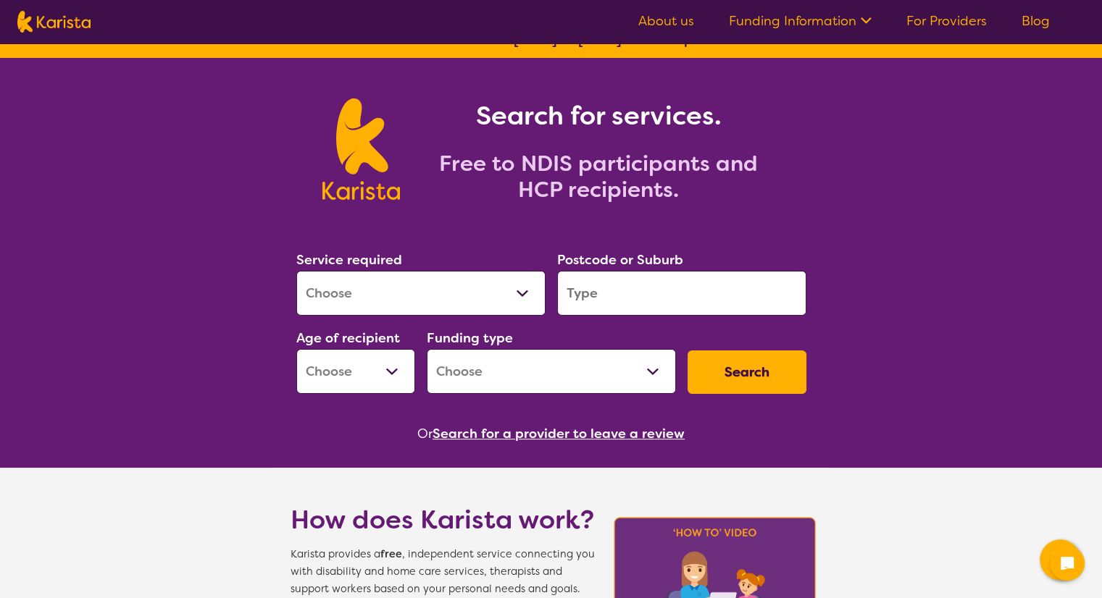
scroll to position [20, 0]
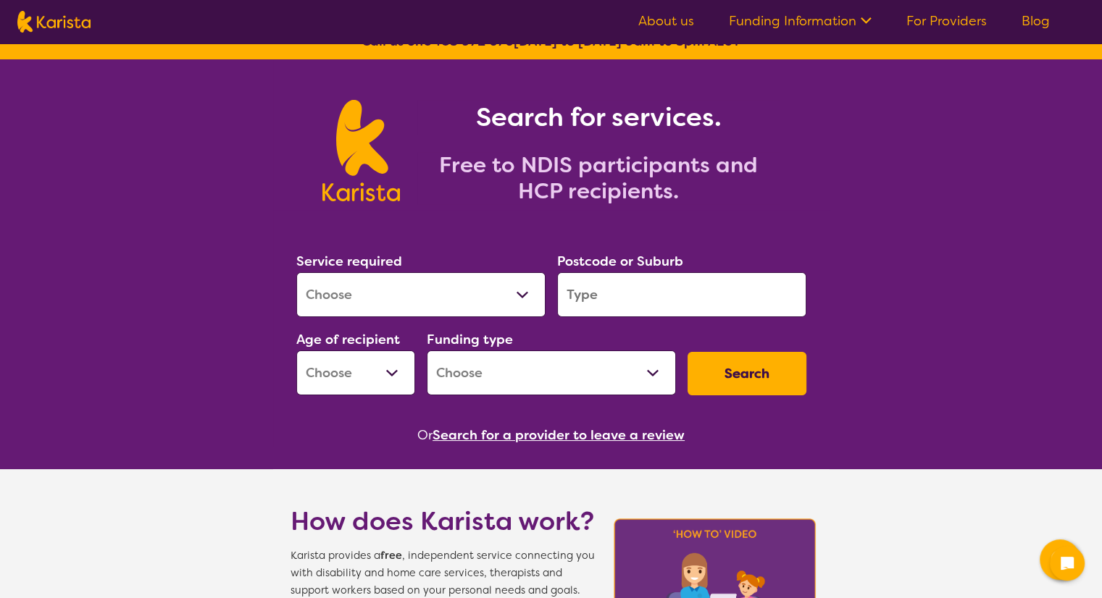
click at [546, 433] on button "Search for a provider to leave a review" at bounding box center [558, 435] width 252 height 22
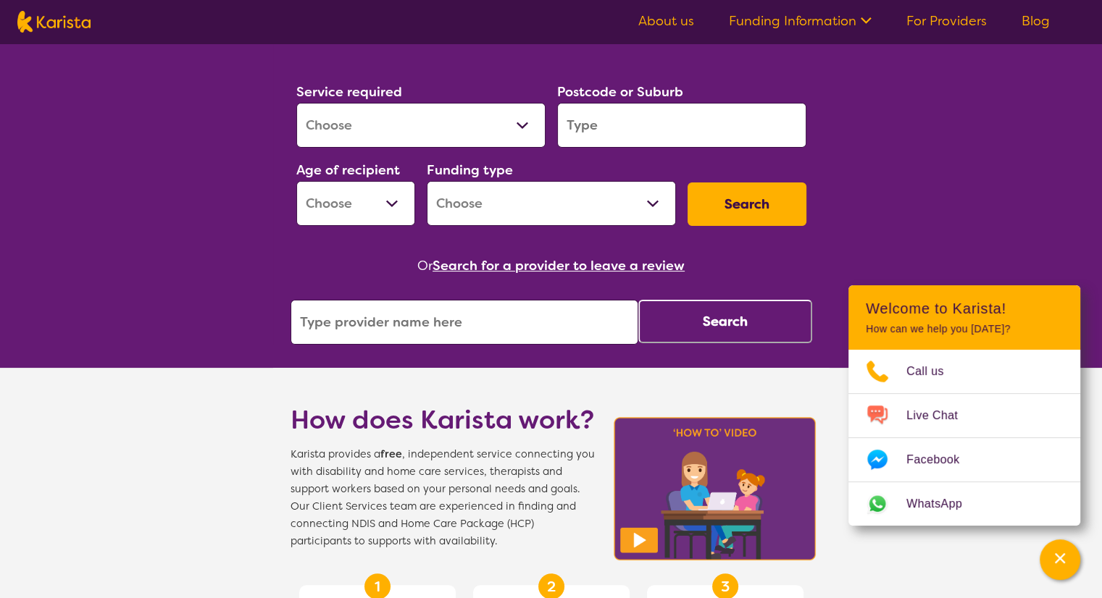
scroll to position [0, 0]
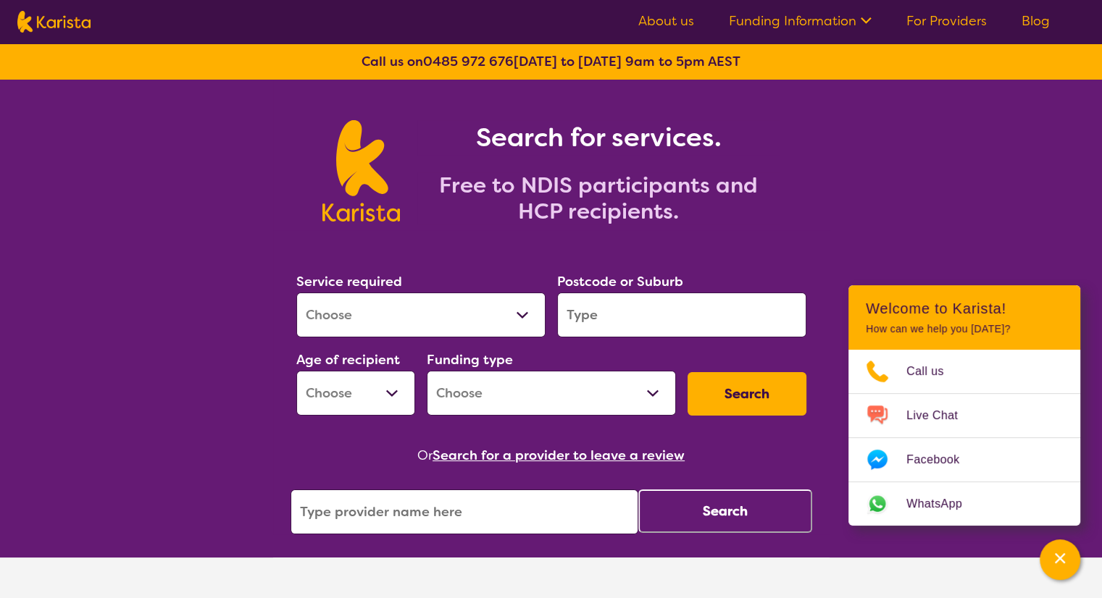
click at [683, 319] on input "search" at bounding box center [681, 315] width 249 height 45
click at [426, 311] on select "Allied Health Assistant Assessment (ADHD or Autism) Behaviour support Counselli…" at bounding box center [420, 315] width 249 height 45
select select "Domestic and home help"
click at [296, 293] on select "Allied Health Assistant Assessment (ADHD or Autism) Behaviour support Counselli…" at bounding box center [420, 315] width 249 height 45
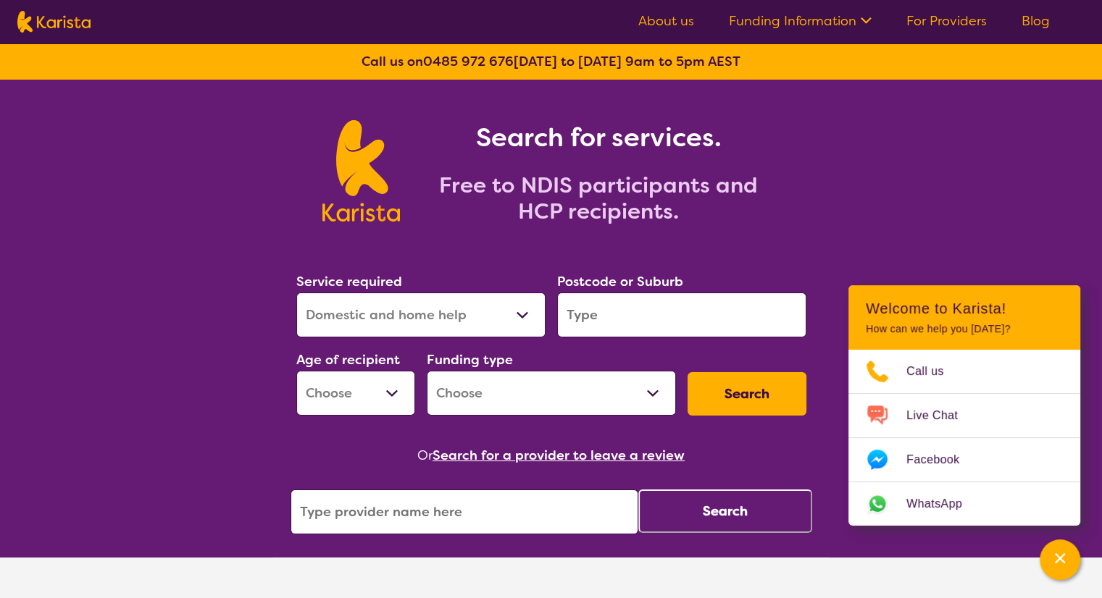
click at [611, 340] on div "Postcode or Suburb" at bounding box center [681, 304] width 261 height 78
click at [597, 302] on input "search" at bounding box center [681, 315] width 249 height 45
click at [623, 307] on input "search" at bounding box center [681, 315] width 249 height 45
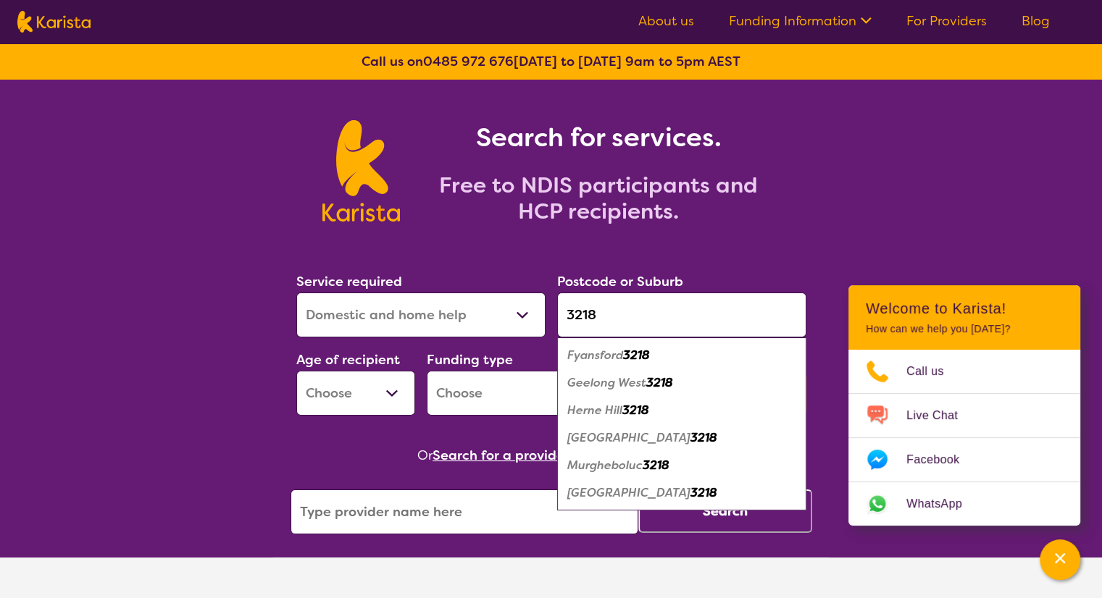
type input "3218"
click at [601, 393] on div "Geelong West 3218" at bounding box center [681, 383] width 235 height 28
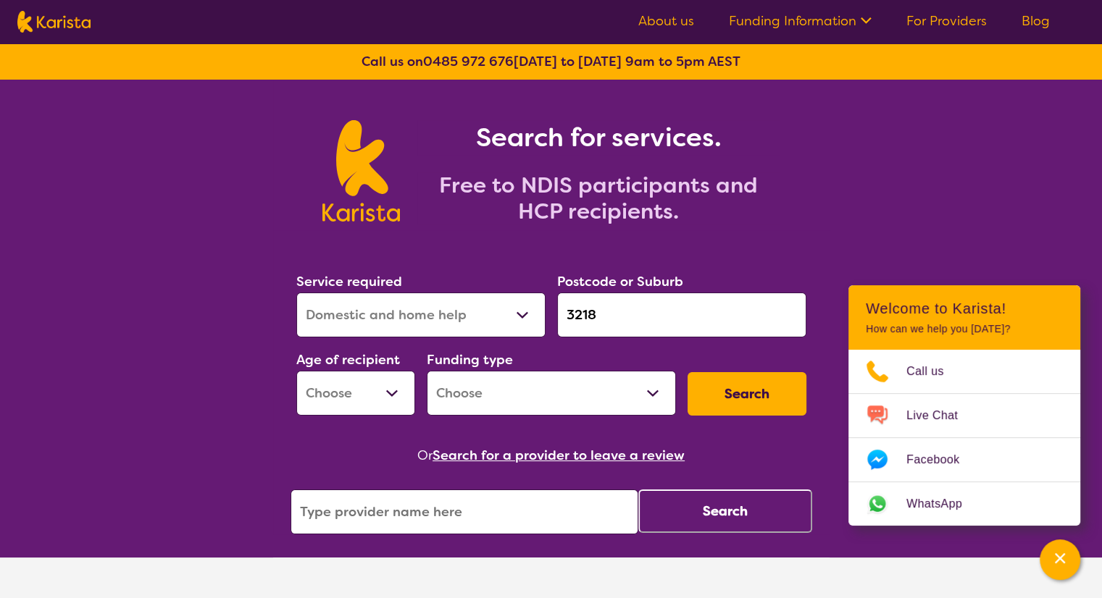
click at [357, 389] on select "Early Childhood - 0 to 9 Child - 10 to 11 Adolescent - 12 to 17 Adult - 18 to 6…" at bounding box center [355, 393] width 119 height 45
select select "AD"
click at [296, 371] on select "Early Childhood - 0 to 9 Child - 10 to 11 Adolescent - 12 to 17 Adult - 18 to 6…" at bounding box center [355, 393] width 119 height 45
click at [341, 524] on input "search" at bounding box center [464, 512] width 348 height 45
click at [595, 386] on select "Home Care Package (HCP) National Disability Insurance Scheme (NDIS) I don't know" at bounding box center [551, 393] width 249 height 45
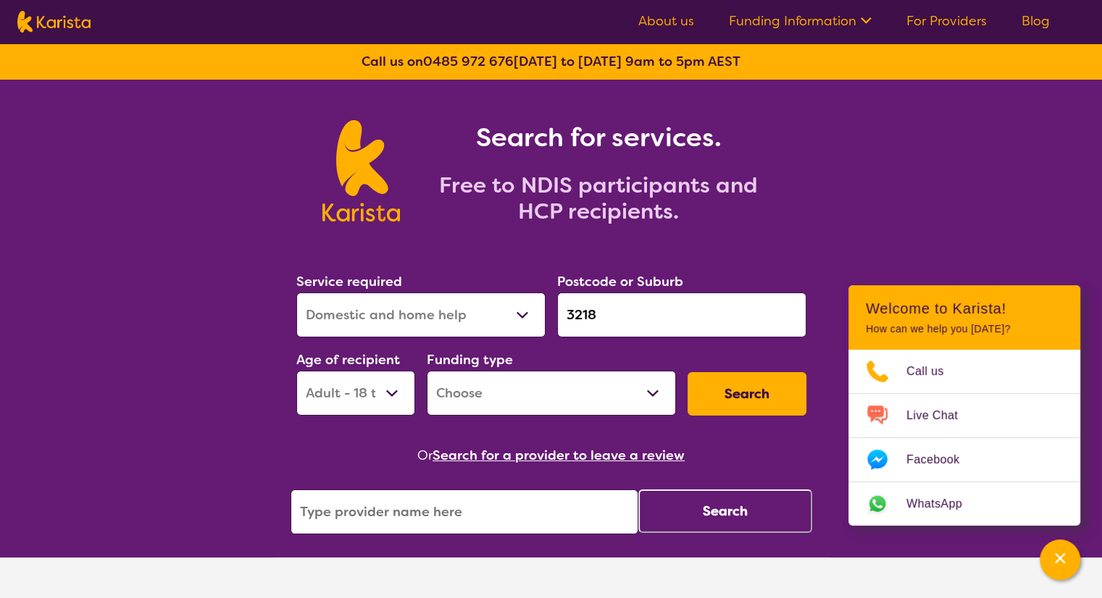
select select "i-don-t-know"
click at [427, 371] on select "Home Care Package (HCP) National Disability Insurance Scheme (NDIS) I don't know" at bounding box center [551, 393] width 249 height 45
click at [738, 393] on button "Search" at bounding box center [746, 393] width 119 height 43
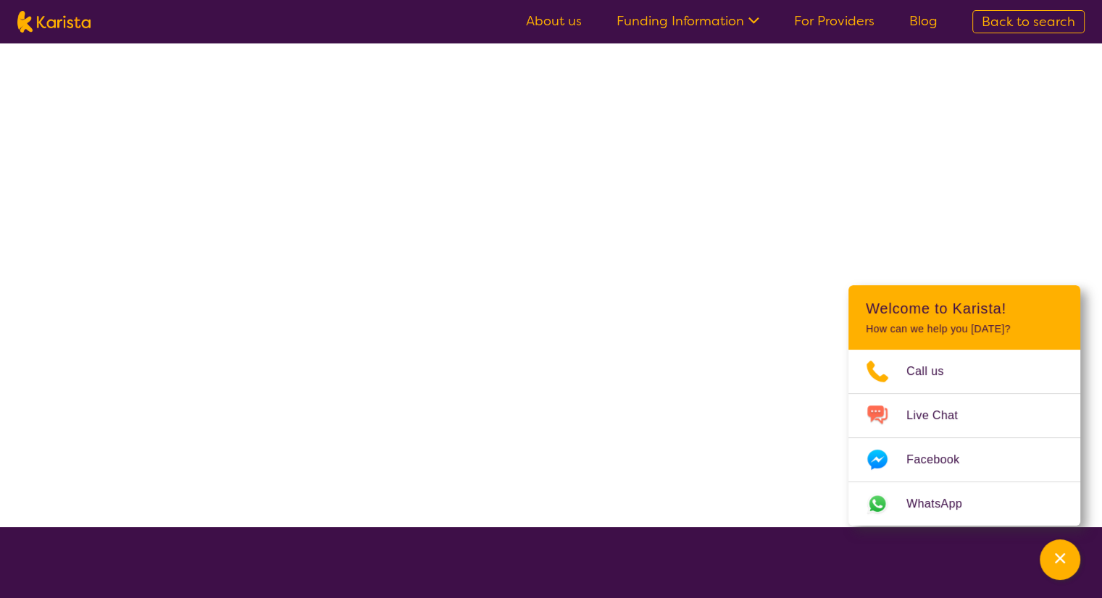
select select "Domestic and home help"
select select "AD"
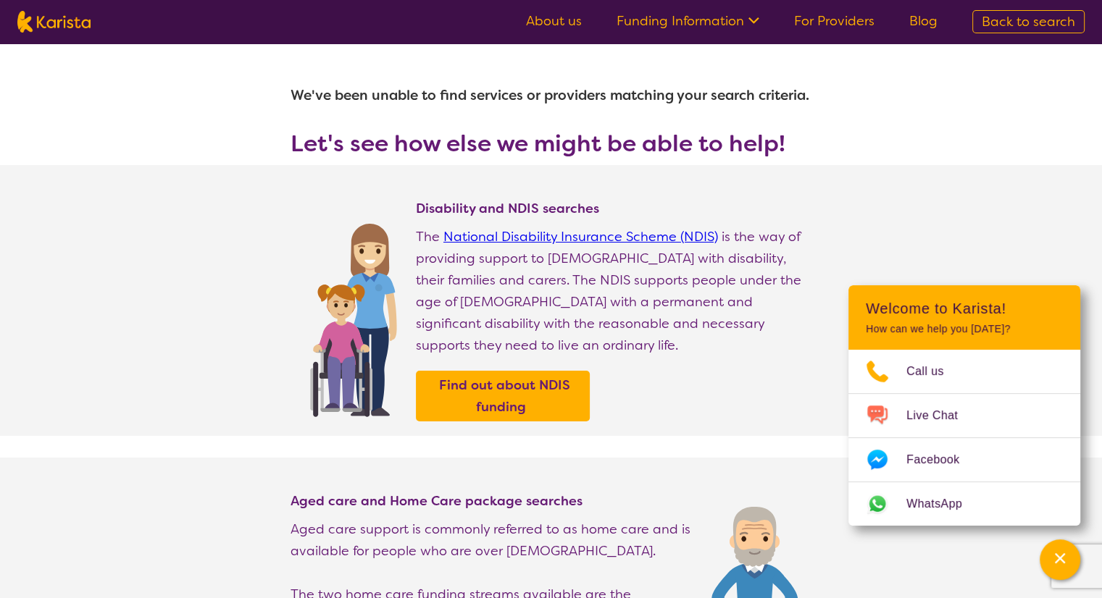
click at [756, 15] on icon at bounding box center [751, 19] width 15 height 15
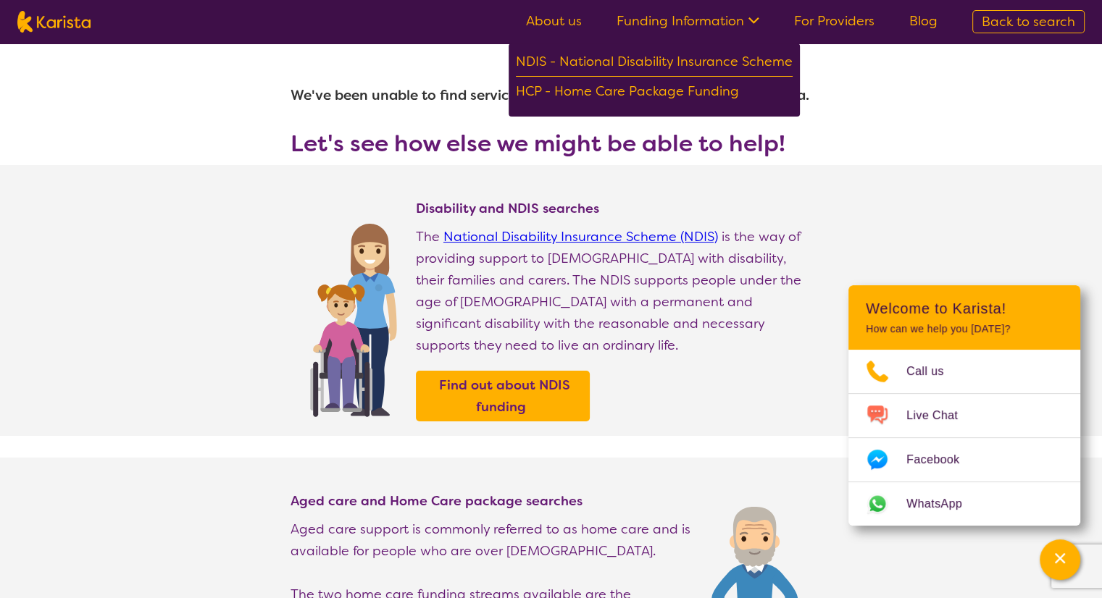
click at [553, 20] on link "About us" at bounding box center [554, 20] width 56 height 17
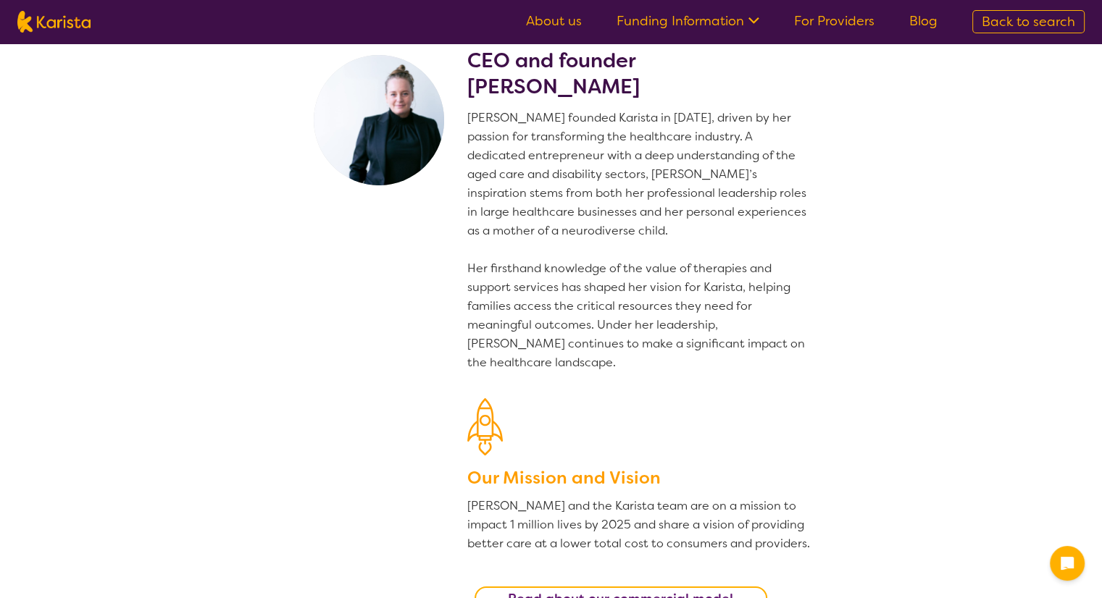
scroll to position [29, 0]
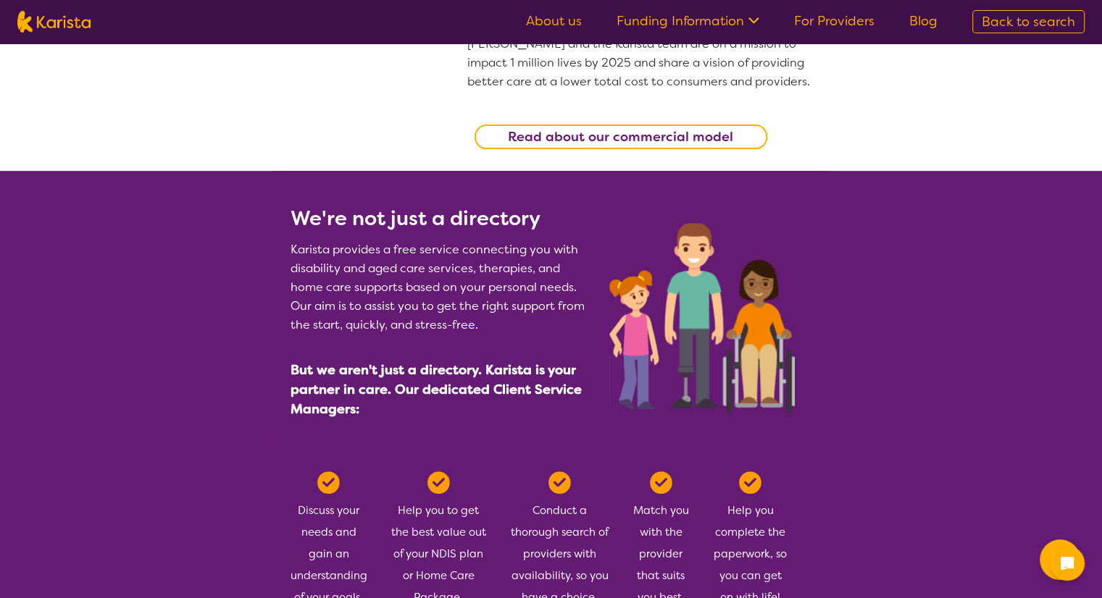
click at [602, 140] on b "Read about our commercial model" at bounding box center [620, 136] width 225 height 17
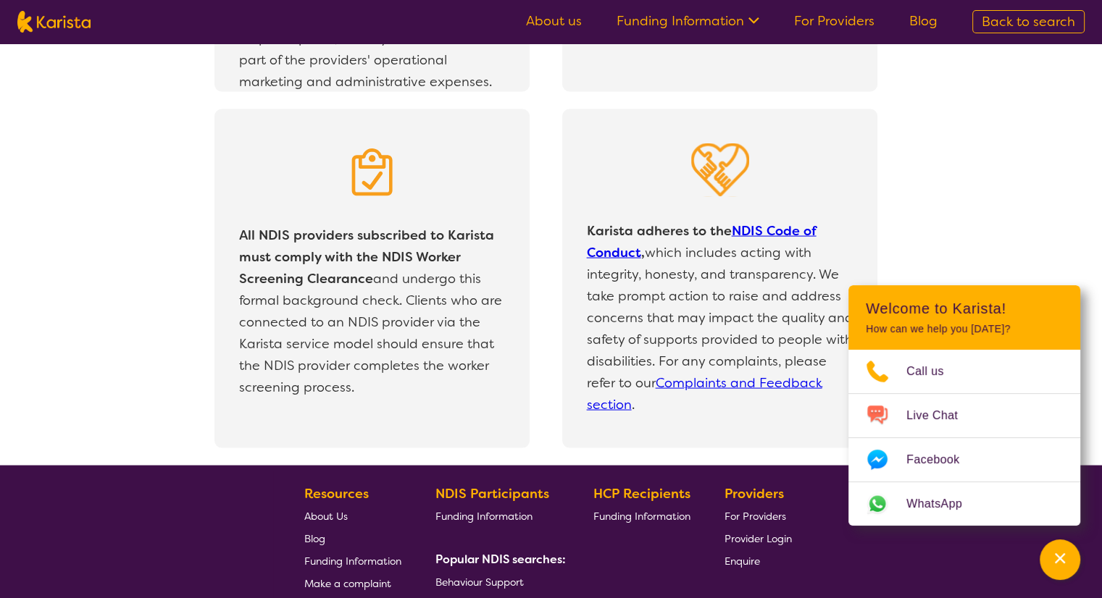
scroll to position [3157, 0]
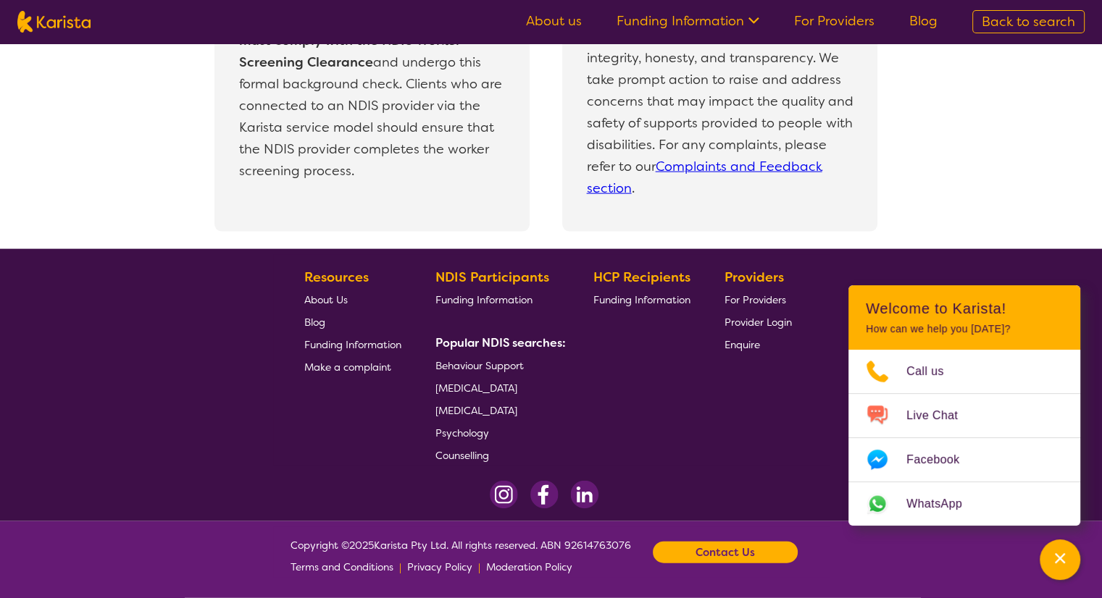
click at [500, 503] on img at bounding box center [504, 495] width 28 height 28
click at [542, 499] on img at bounding box center [543, 495] width 29 height 28
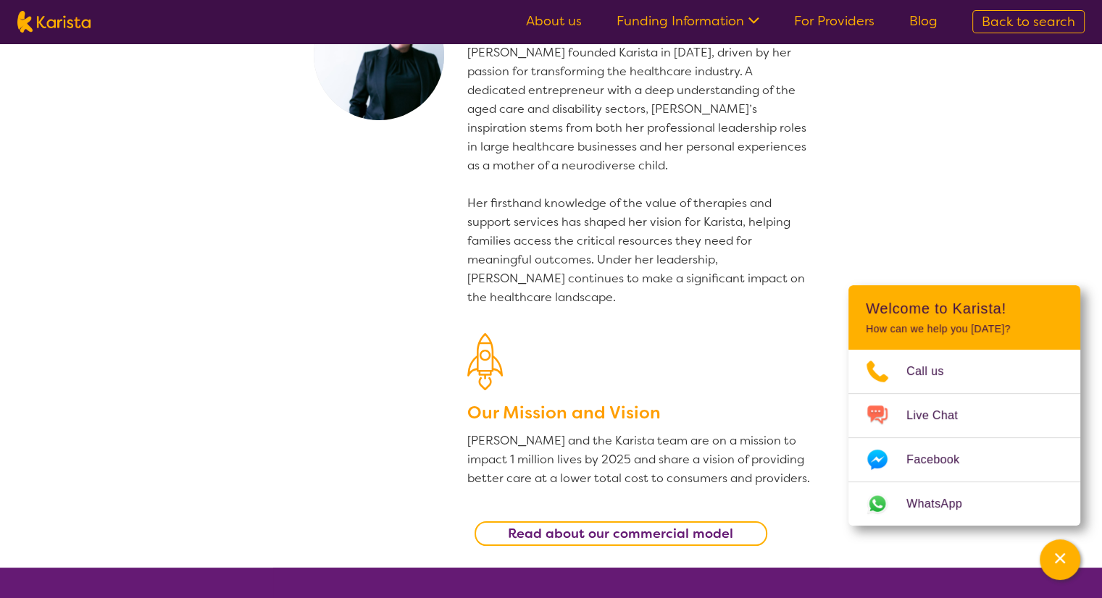
scroll to position [0, 0]
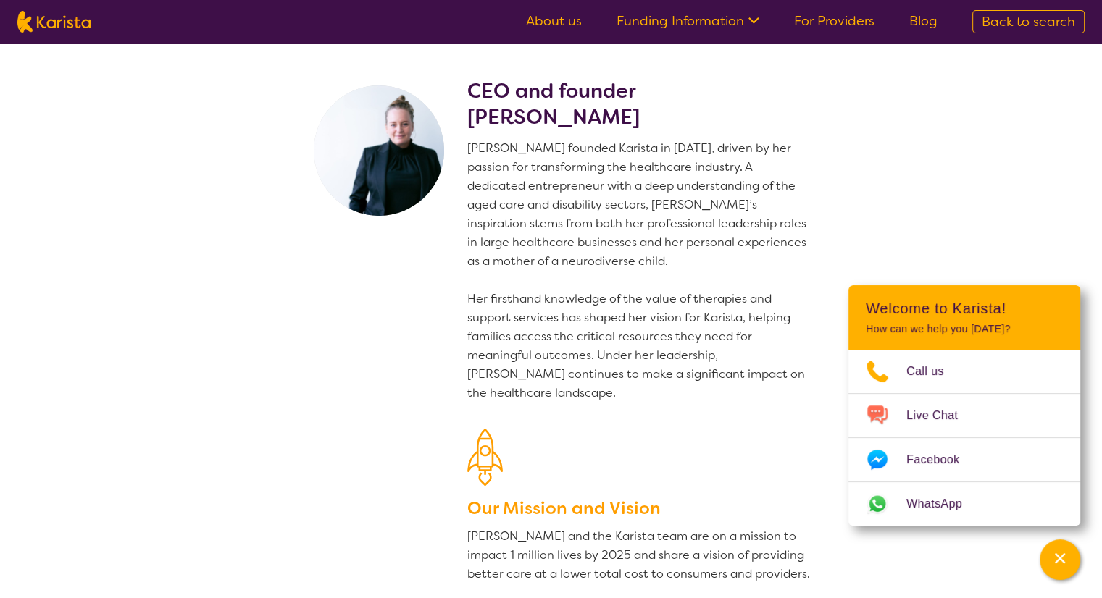
click at [652, 13] on link "Funding Information" at bounding box center [687, 20] width 143 height 17
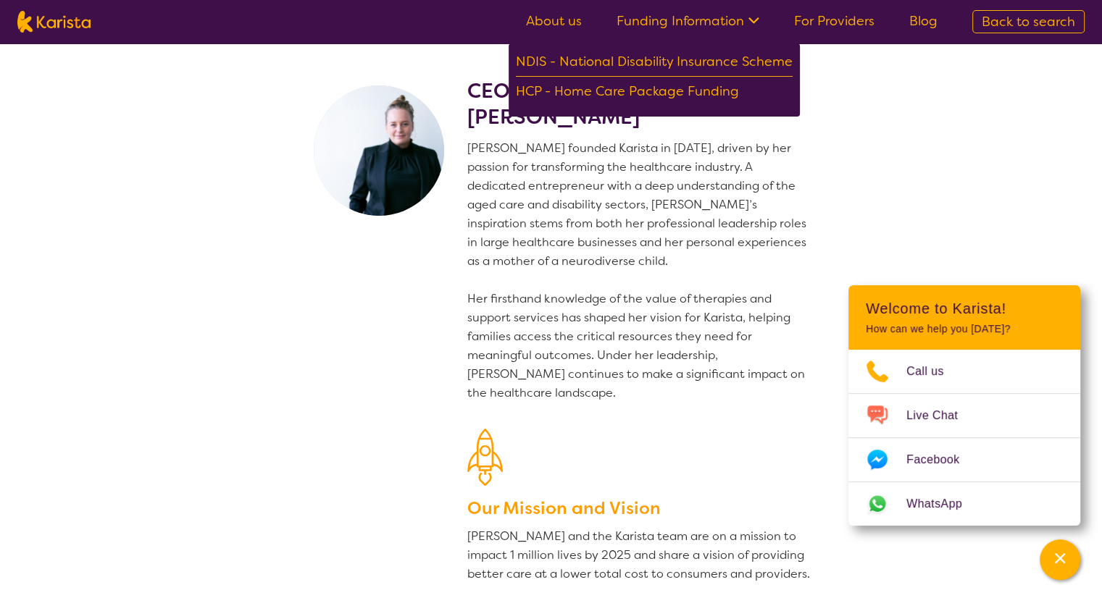
click at [1029, 25] on span "Back to search" at bounding box center [1027, 21] width 93 height 17
select select "Domestic and home help"
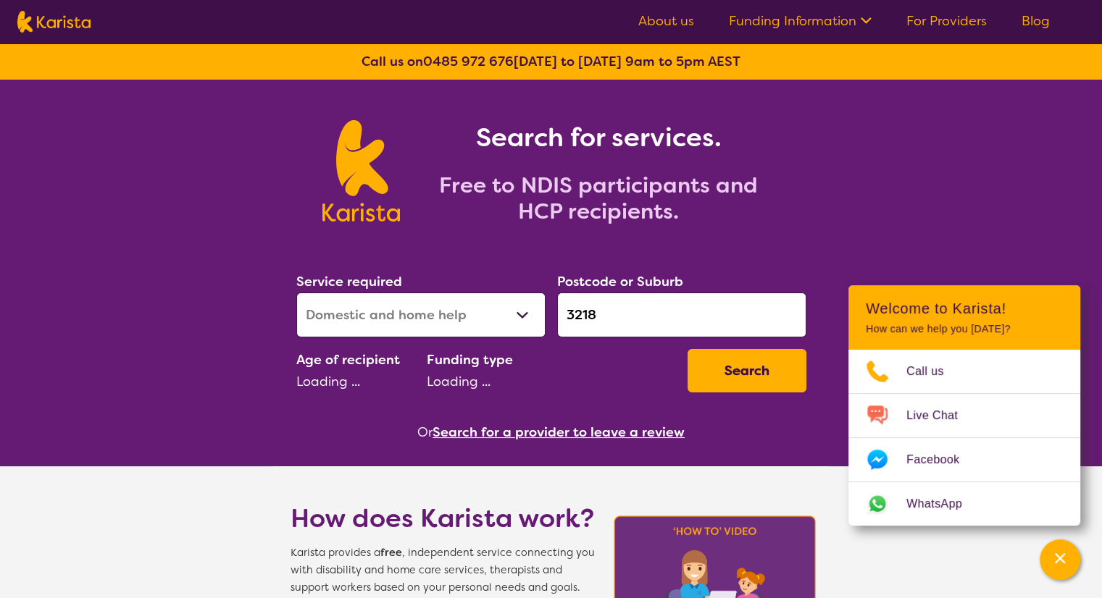
select select "AD"
select select "i-don-t-know"
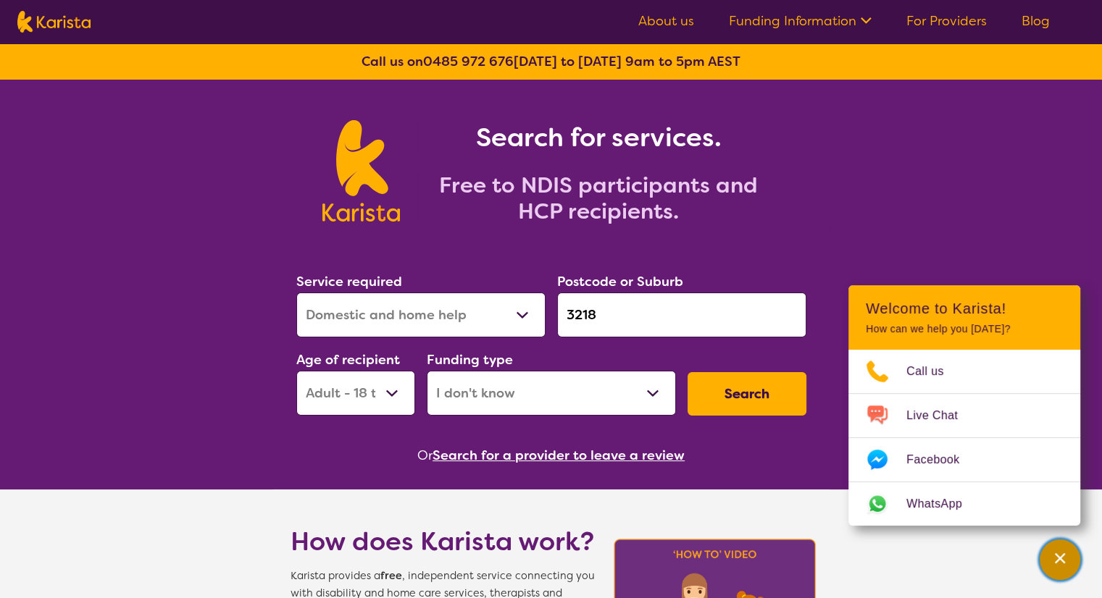
click at [1052, 556] on icon "Channel Menu" at bounding box center [1059, 558] width 14 height 14
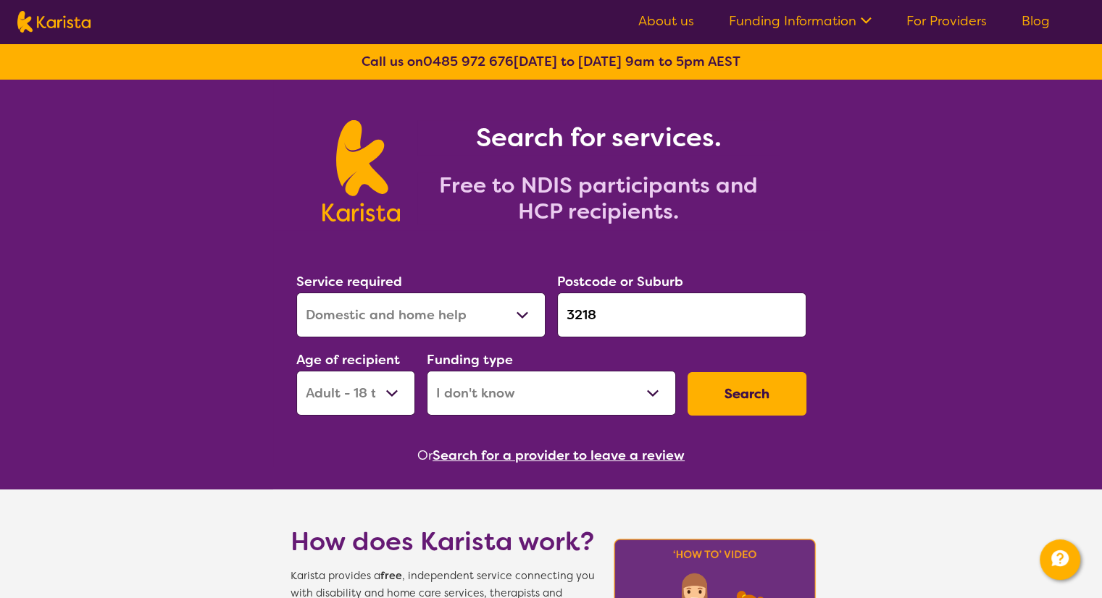
click at [858, 17] on icon at bounding box center [863, 19] width 15 height 15
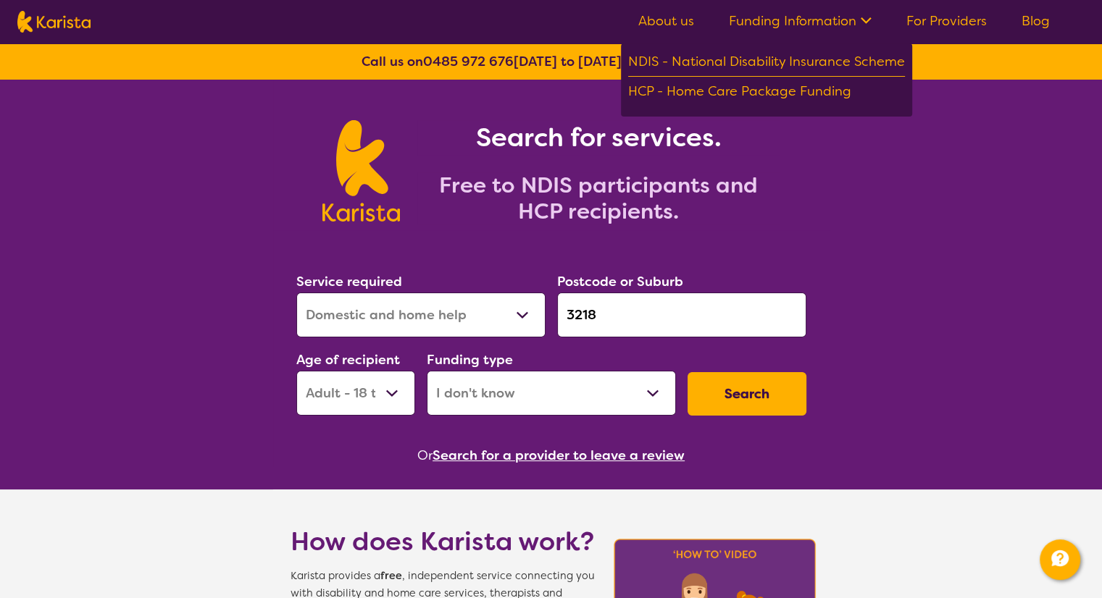
click at [926, 16] on link "For Providers" at bounding box center [946, 20] width 80 height 17
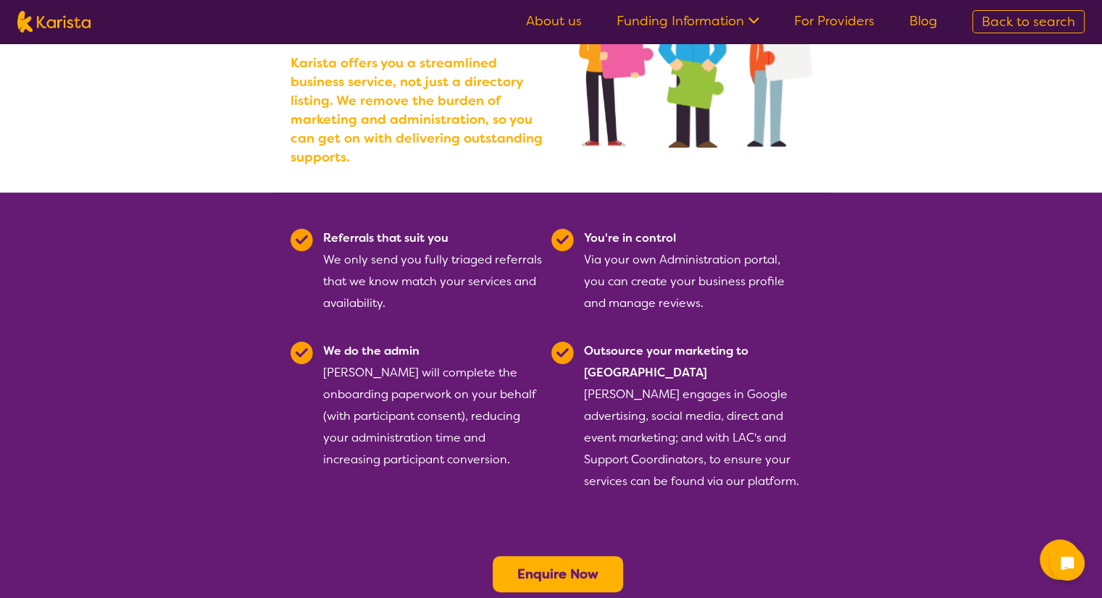
scroll to position [220, 0]
click at [927, 193] on section "Referrals that suit you We only send you fully triaged referrals that we know m…" at bounding box center [551, 404] width 1102 height 422
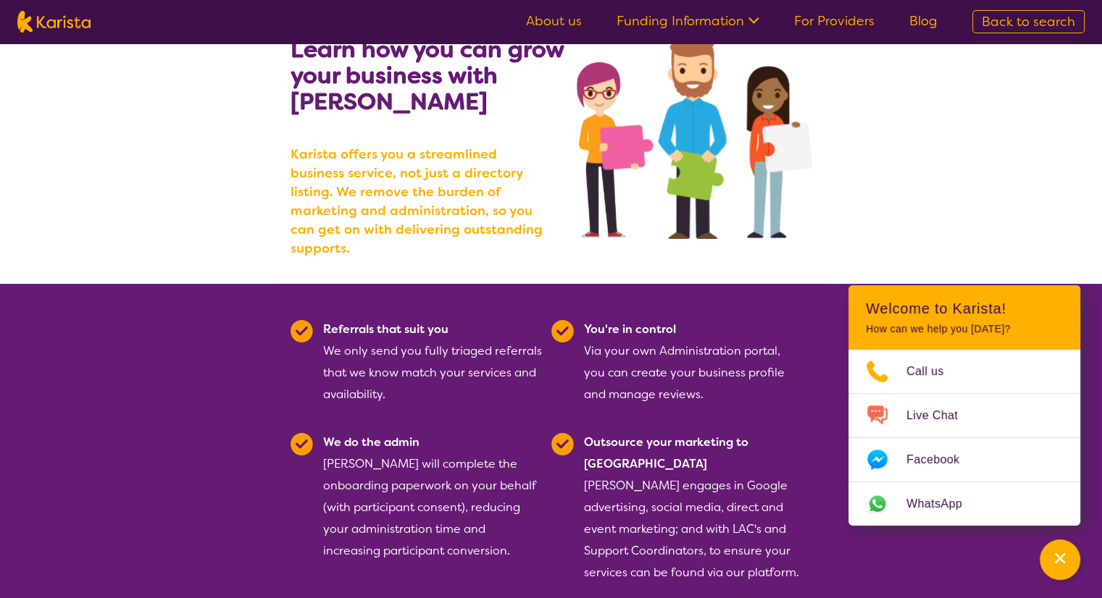
scroll to position [0, 0]
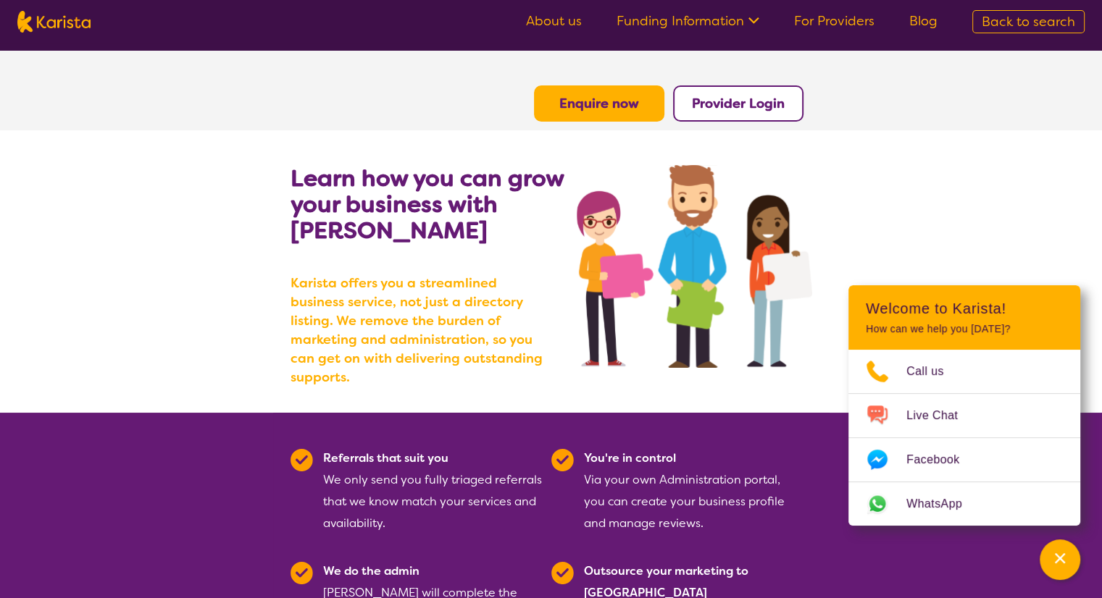
click at [695, 15] on link "Funding Information" at bounding box center [687, 20] width 143 height 17
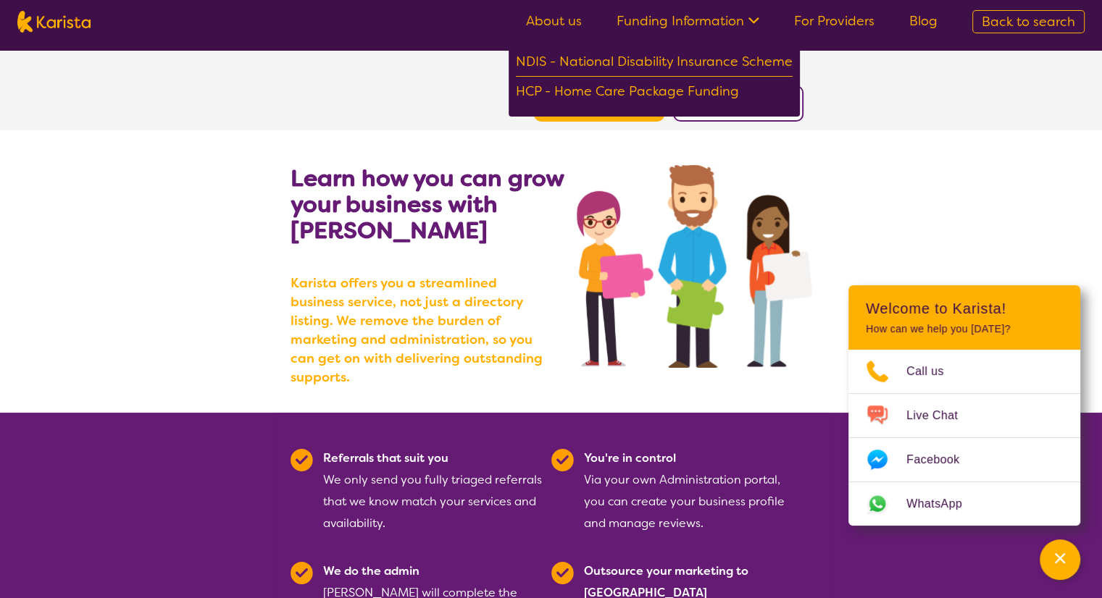
click at [559, 20] on link "About us" at bounding box center [554, 20] width 56 height 17
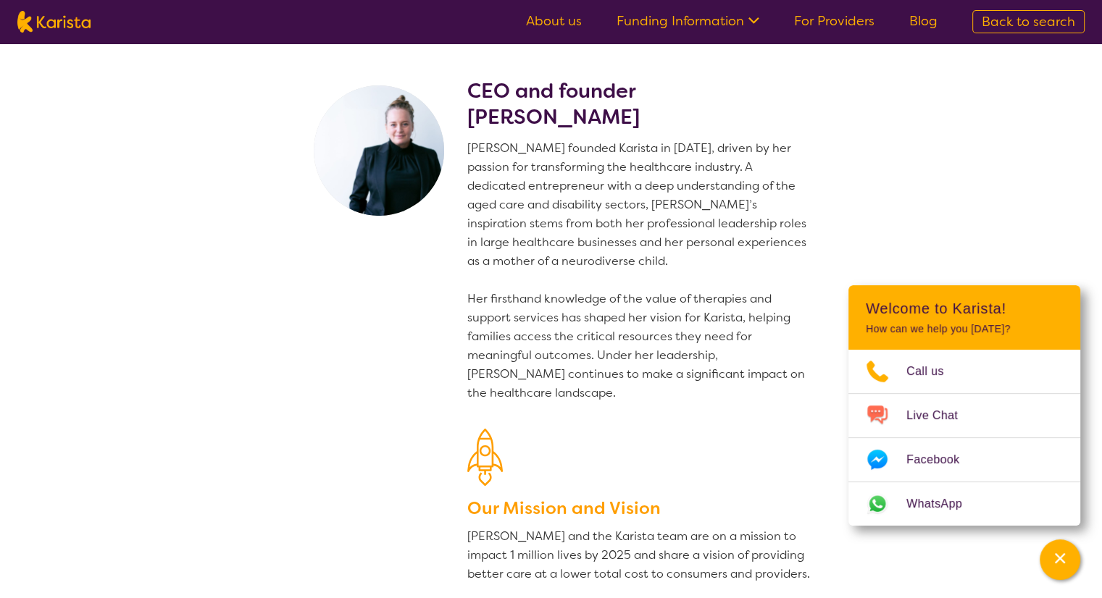
click at [686, 20] on link "Funding Information" at bounding box center [687, 20] width 143 height 17
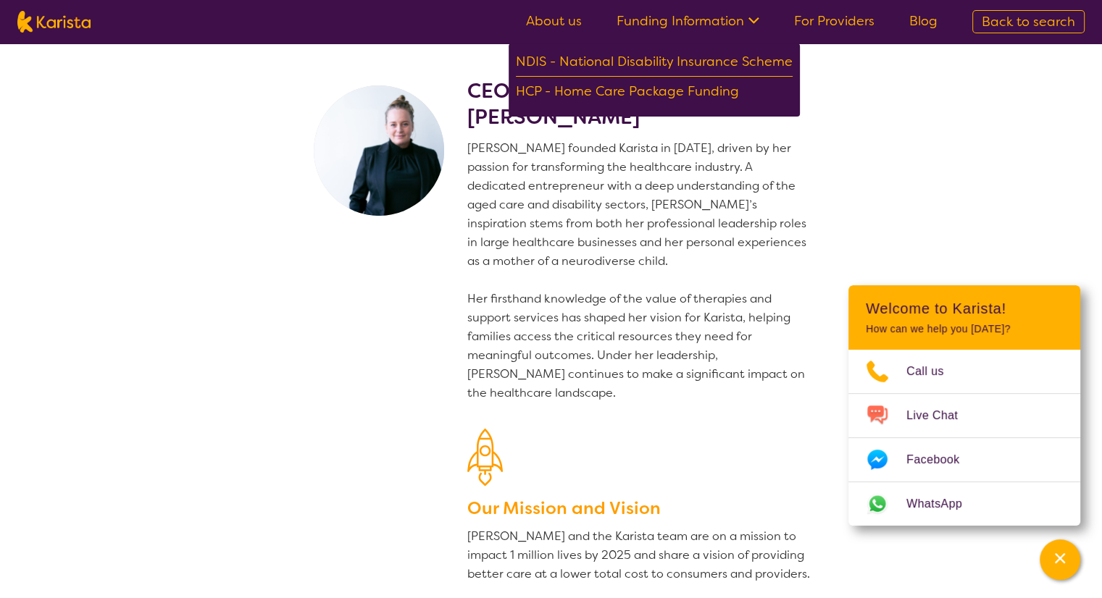
click at [881, 143] on section "CEO and founder Danielle Bodinnar Danielle founded Karista in 2016, driven by h…" at bounding box center [551, 353] width 1102 height 620
click at [560, 30] on ul "About us Funding Information NDIS - National Disability Insurance Scheme HCP - …" at bounding box center [731, 21] width 446 height 23
click at [555, 20] on link "About us" at bounding box center [554, 20] width 56 height 17
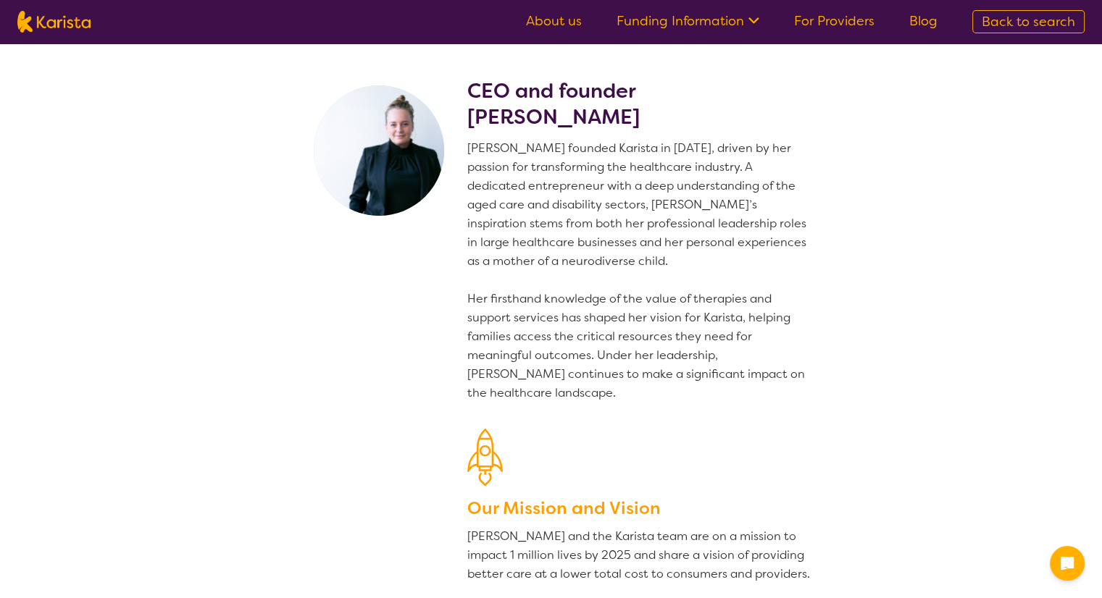
click at [83, 20] on img at bounding box center [53, 22] width 73 height 22
select select "Domestic and home help"
select select "AD"
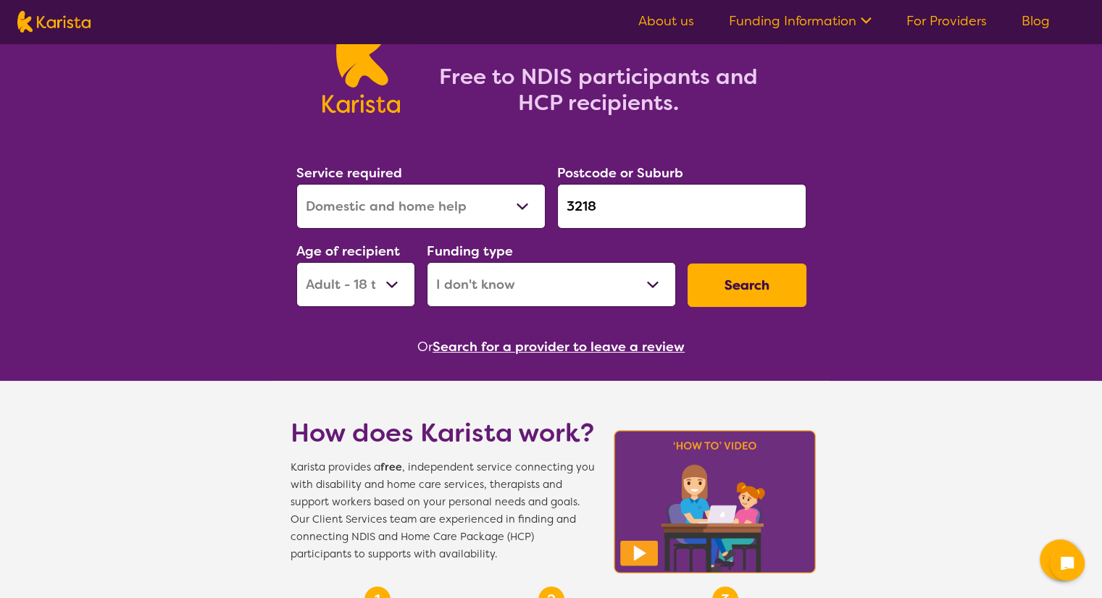
scroll to position [110, 0]
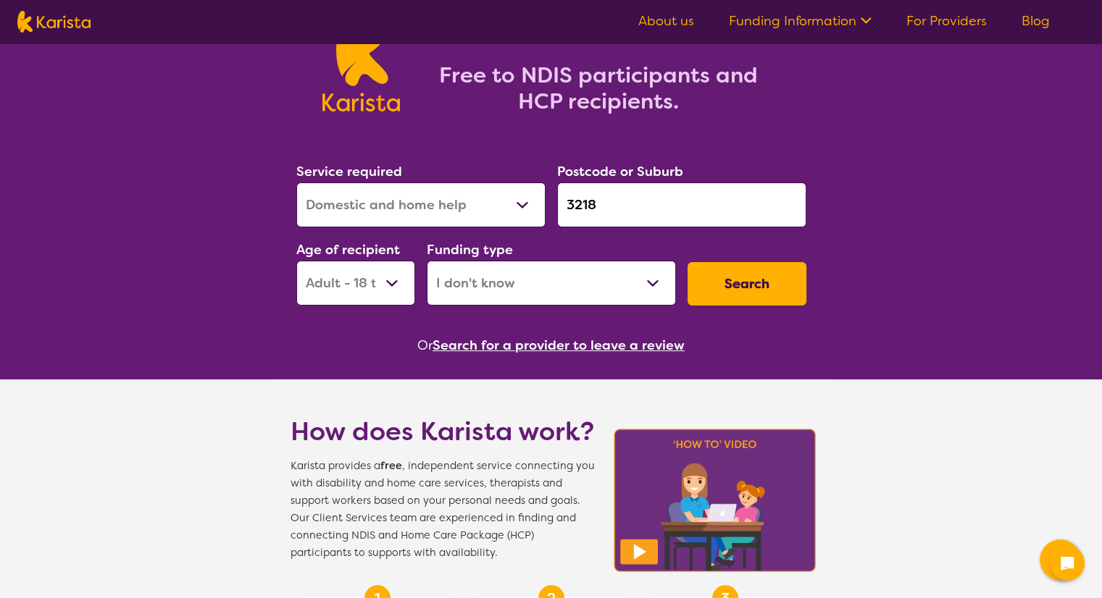
click at [494, 354] on button "Search for a provider to leave a review" at bounding box center [558, 346] width 252 height 22
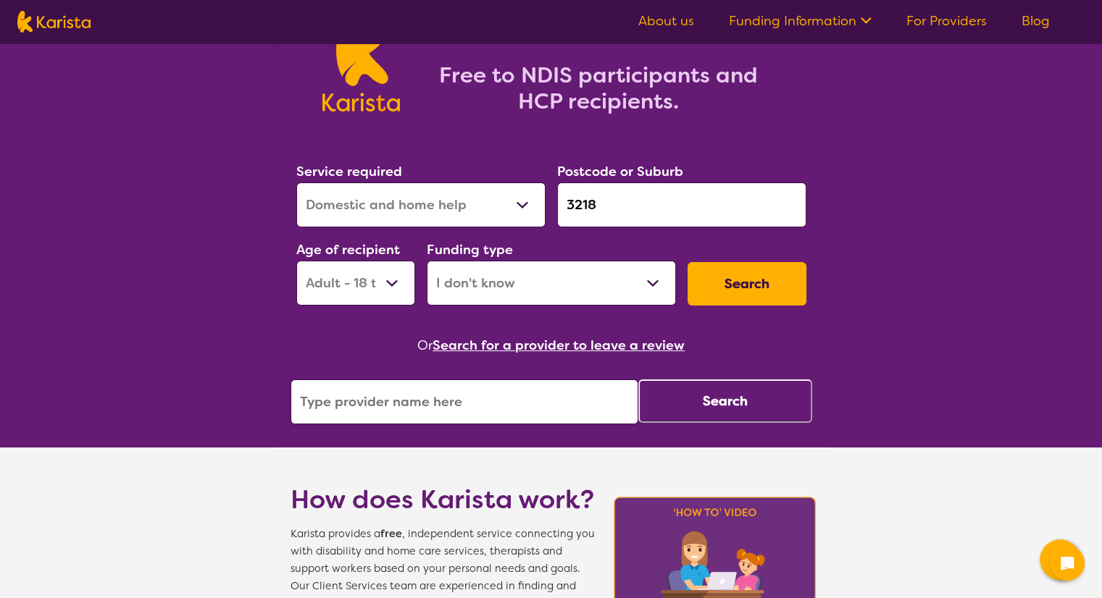
click at [428, 403] on input "search" at bounding box center [464, 402] width 348 height 45
click at [592, 277] on select "Home Care Package (HCP) National Disability Insurance Scheme (NDIS) I don't know" at bounding box center [551, 283] width 249 height 45
click at [568, 267] on select "Home Care Package (HCP) National Disability Insurance Scheme (NDIS) I don't know" at bounding box center [551, 283] width 249 height 45
select select "HCP"
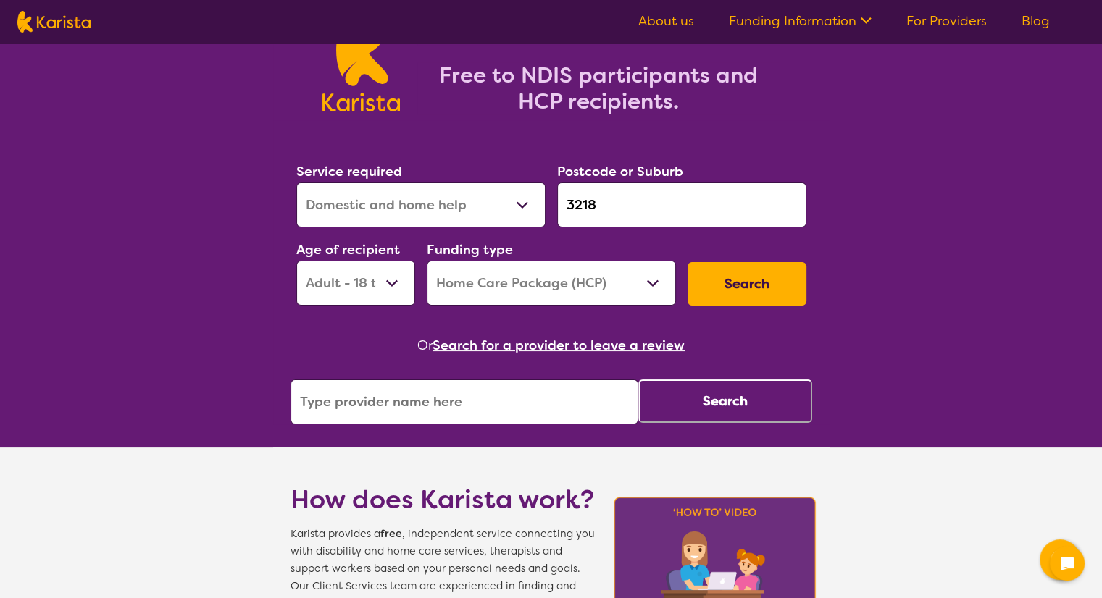
click at [427, 261] on select "Home Care Package (HCP) National Disability Insurance Scheme (NDIS) I don't know" at bounding box center [551, 283] width 249 height 45
click at [769, 274] on button "Search" at bounding box center [746, 283] width 119 height 43
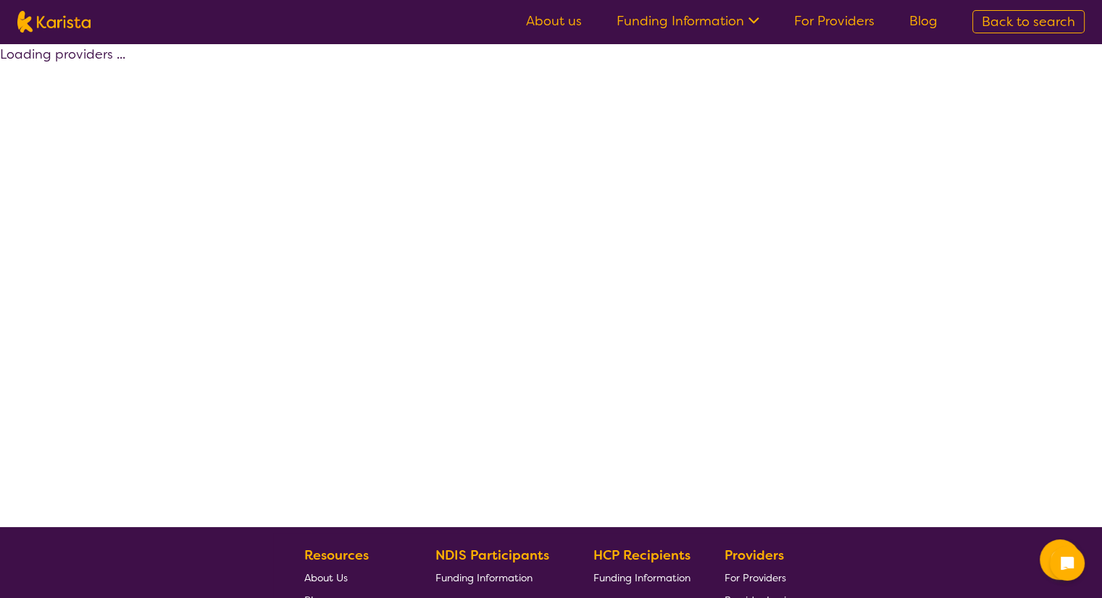
select select "Domestic and home help"
select select "AD"
select select "HCP"
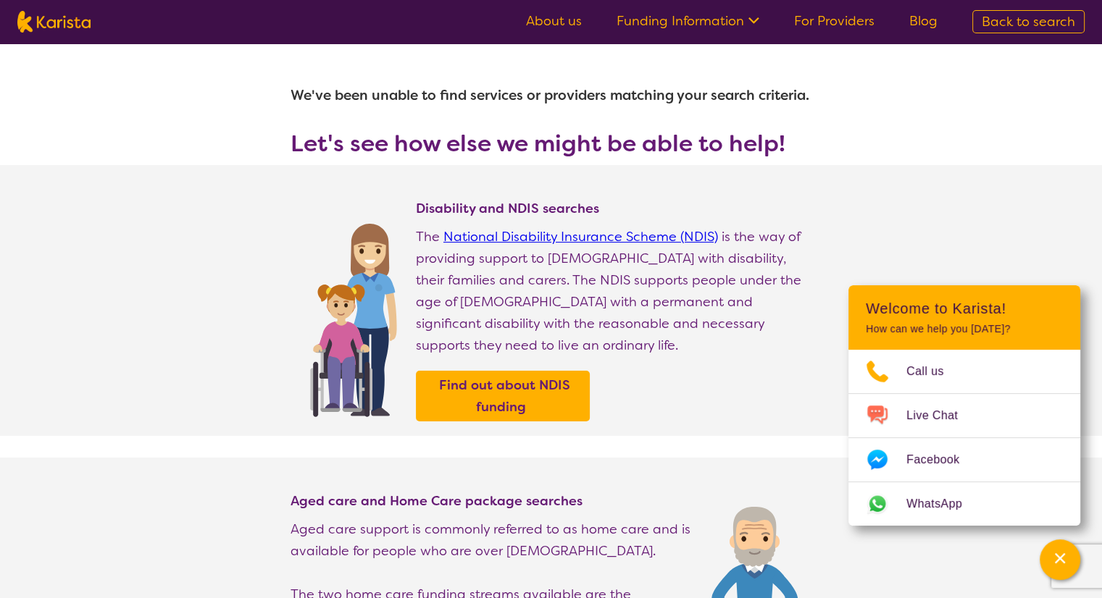
click at [30, 30] on img at bounding box center [53, 22] width 73 height 22
select select "Domestic and home help"
select select "AD"
select select "HCP"
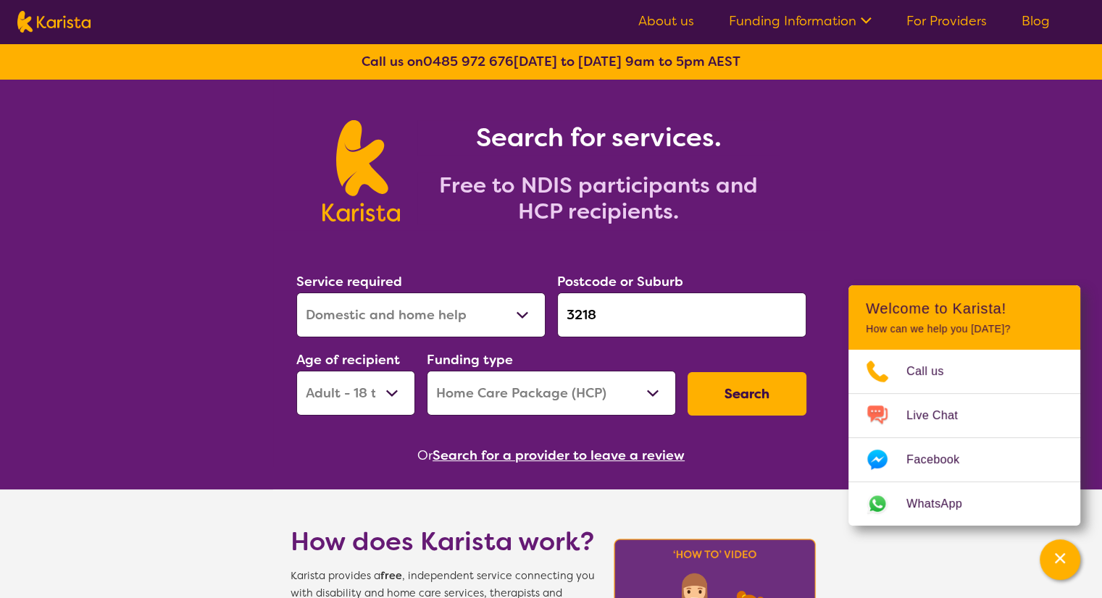
click at [847, 24] on link "Funding Information" at bounding box center [800, 20] width 143 height 17
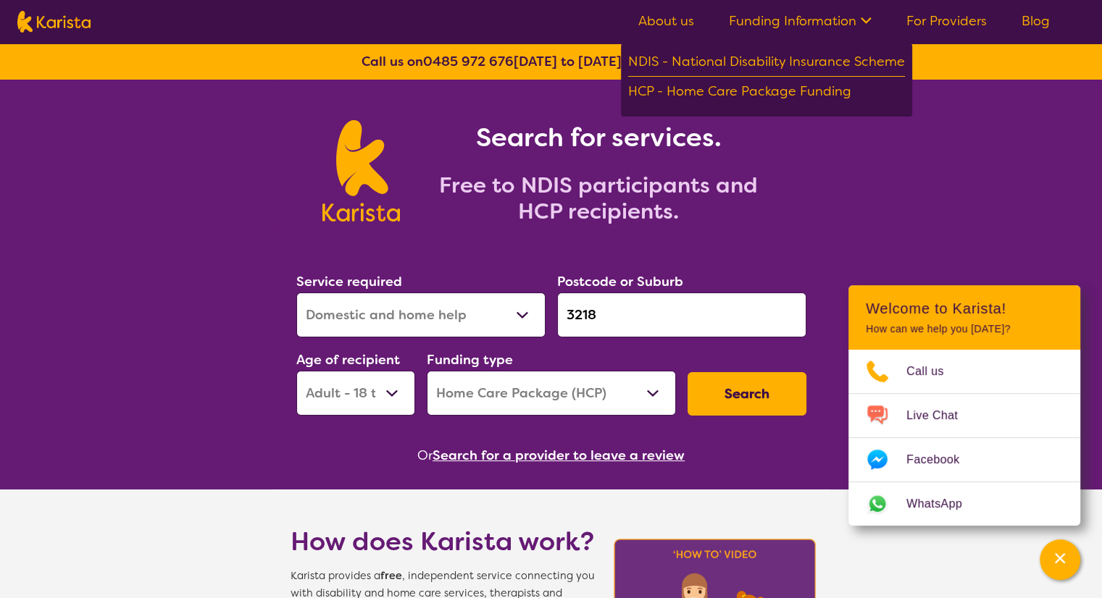
click at [942, 32] on ul "About us Funding Information NDIS - National Disability Insurance Scheme HCP - …" at bounding box center [844, 21] width 446 height 23
click at [943, 15] on link "For Providers" at bounding box center [946, 20] width 80 height 17
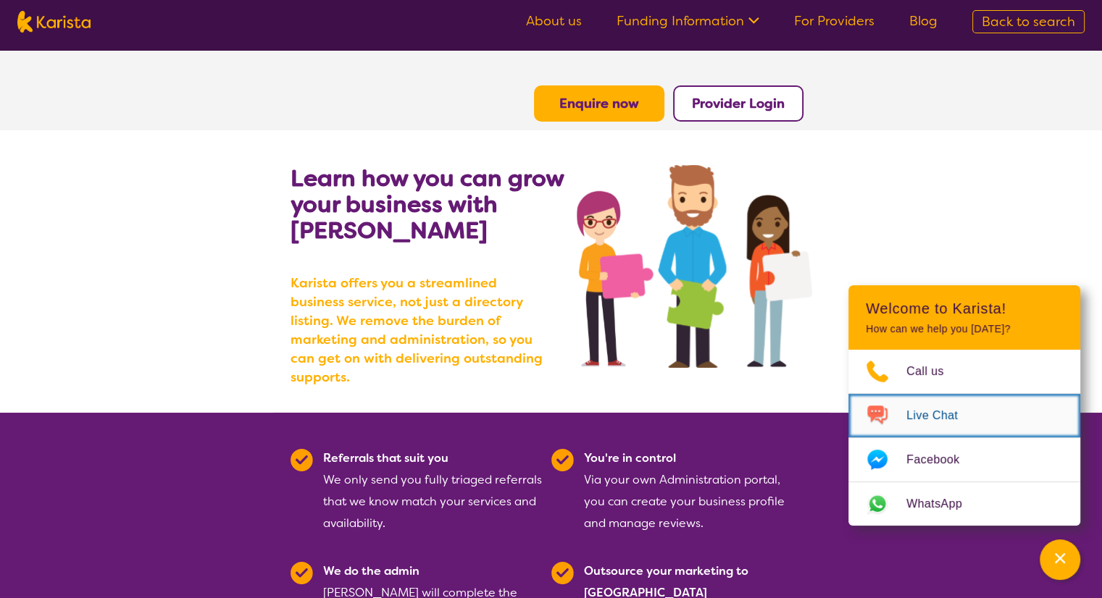
click at [935, 409] on span "Live Chat" at bounding box center [940, 416] width 69 height 22
